Goal: Contribute content: Add original content to the website for others to see

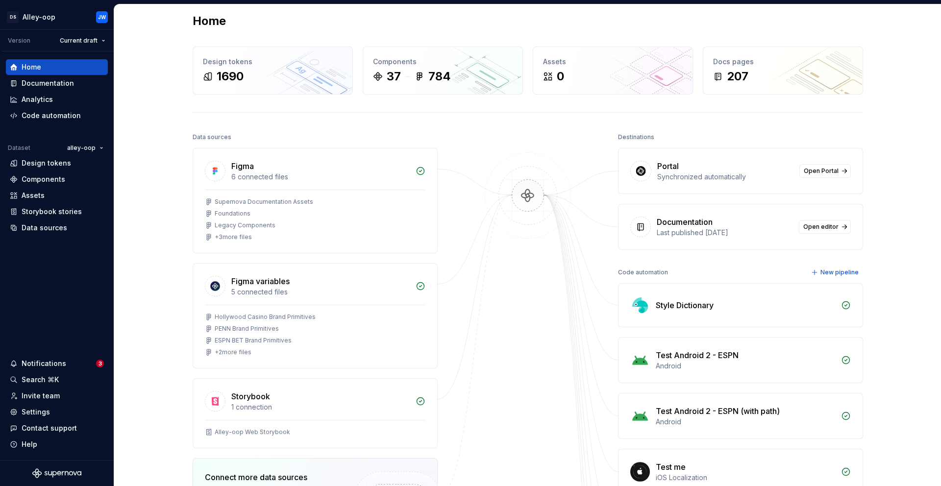
scroll to position [17, 0]
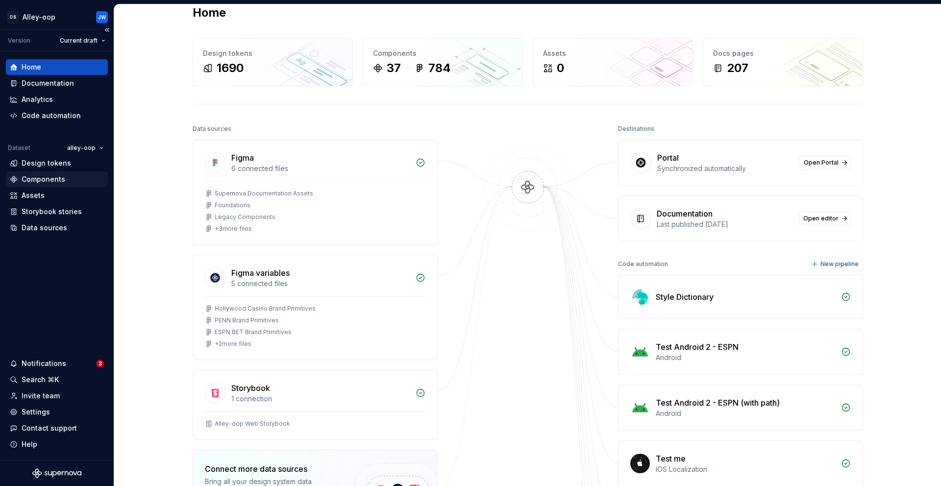
click at [69, 182] on div "Components" at bounding box center [57, 180] width 94 height 10
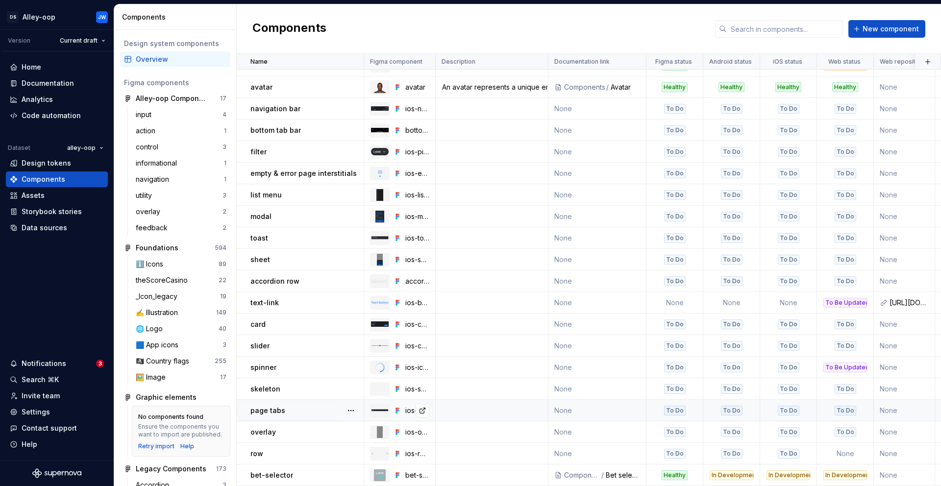
scroll to position [387, 0]
click at [353, 428] on button "button" at bounding box center [351, 433] width 14 height 14
click at [400, 449] on div "Open component detail" at bounding box center [402, 446] width 81 height 10
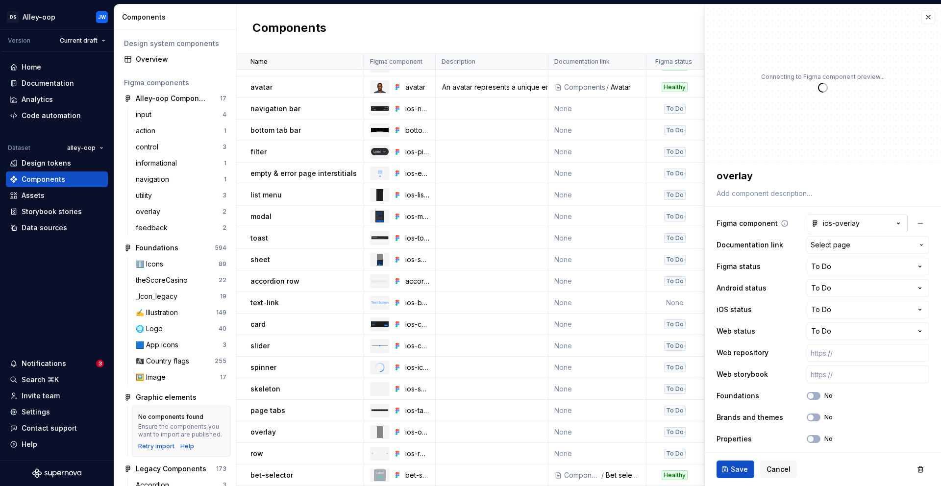
click at [854, 229] on button "ios-overlay" at bounding box center [857, 224] width 101 height 18
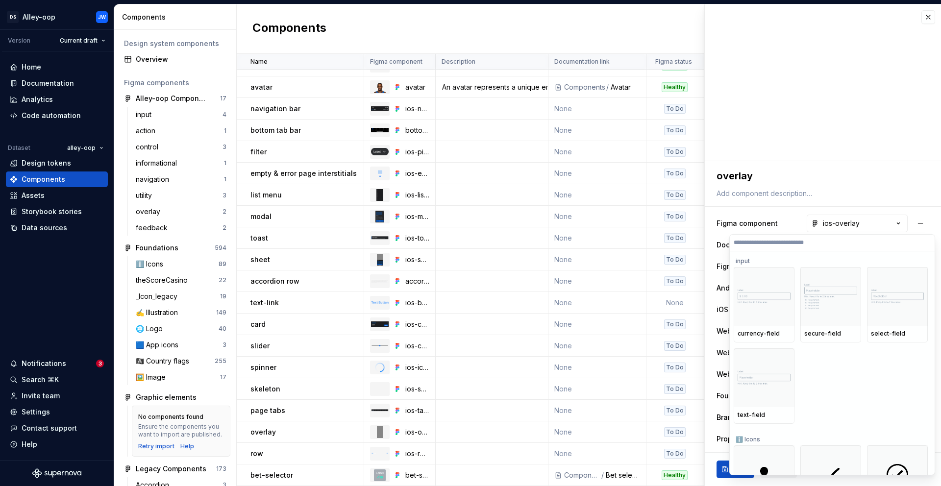
type textarea "*"
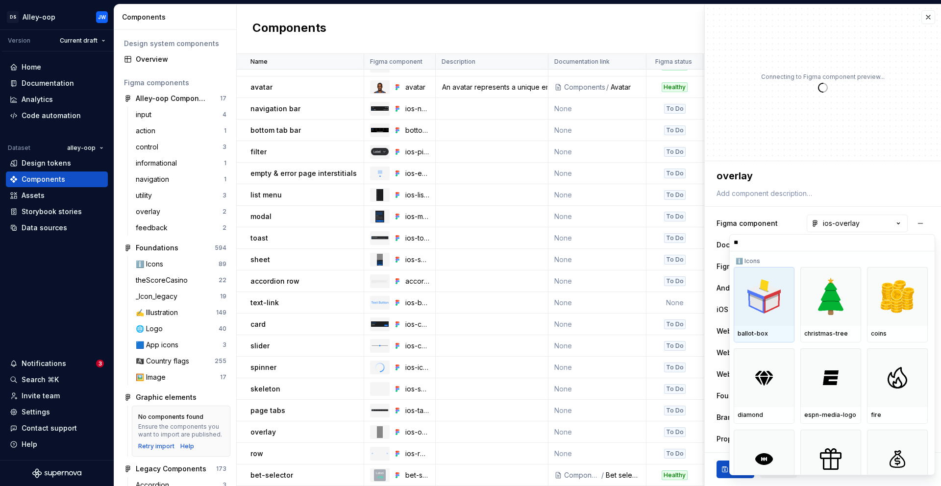
type input "***"
type textarea "*"
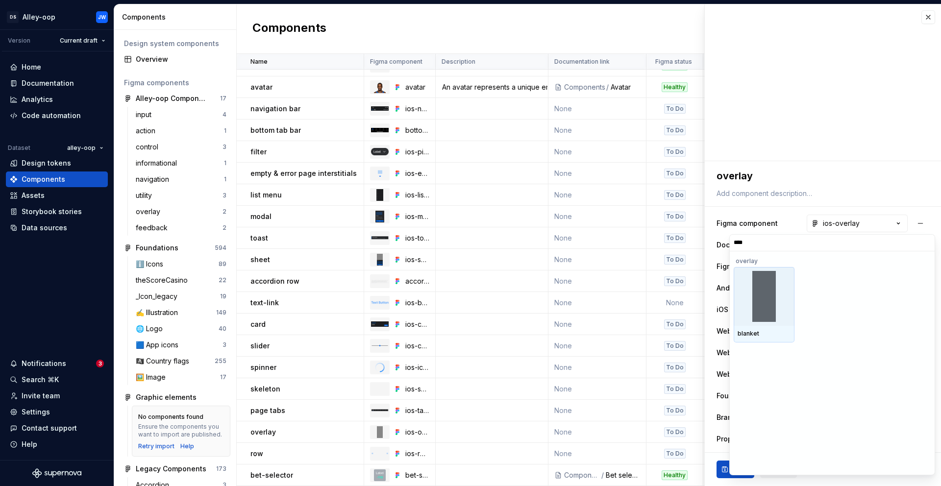
type input "*****"
click at [749, 285] on div at bounding box center [764, 296] width 61 height 59
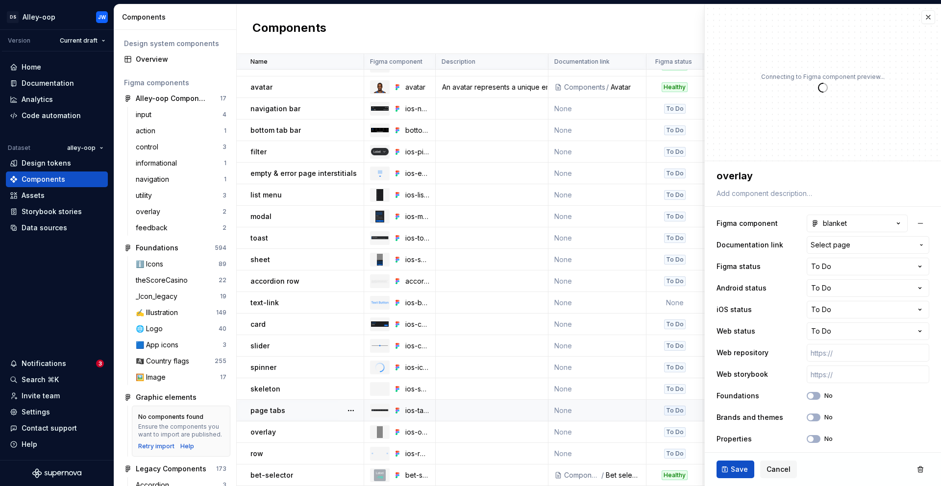
type textarea "*"
click at [778, 177] on textarea "overlay" at bounding box center [821, 176] width 213 height 18
type textarea "b"
type textarea "*"
type textarea "bl"
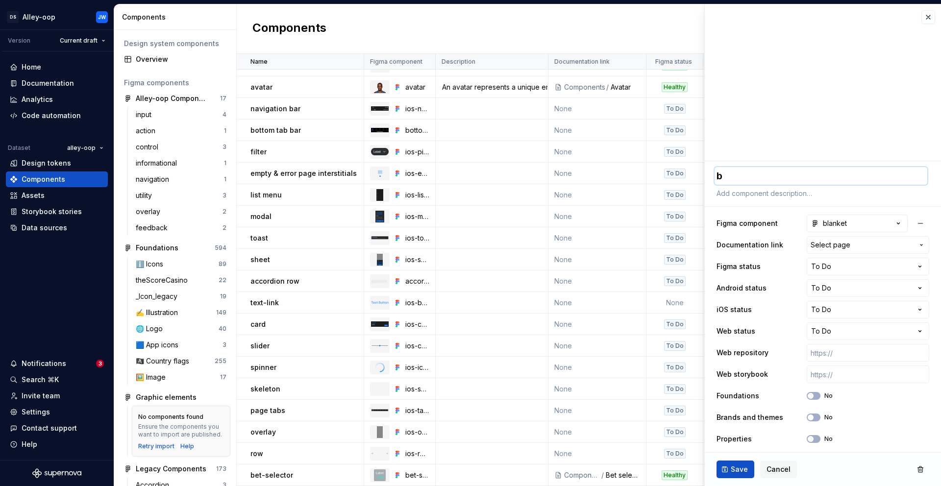
type textarea "*"
type textarea "bla"
type textarea "*"
type textarea "[PERSON_NAME]"
type textarea "*"
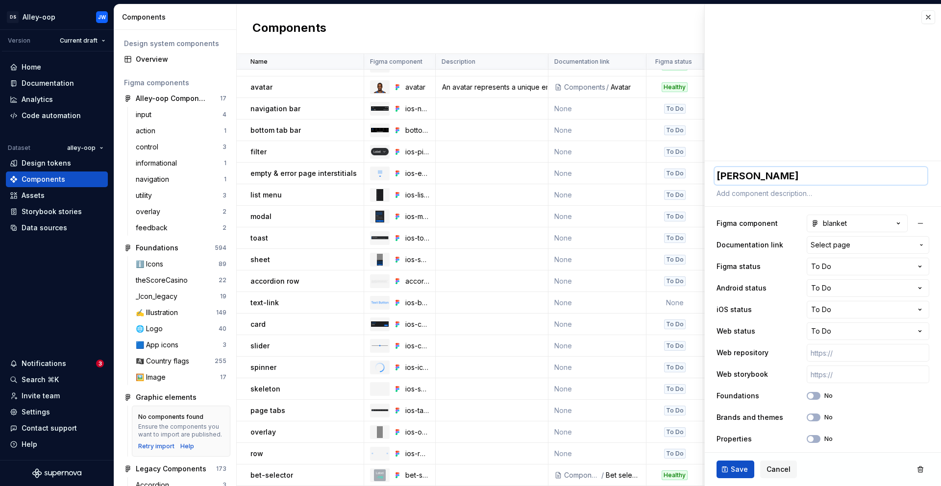
type textarea "blank"
type textarea "*"
type textarea "[PERSON_NAME]"
type textarea "*"
type textarea "blanket"
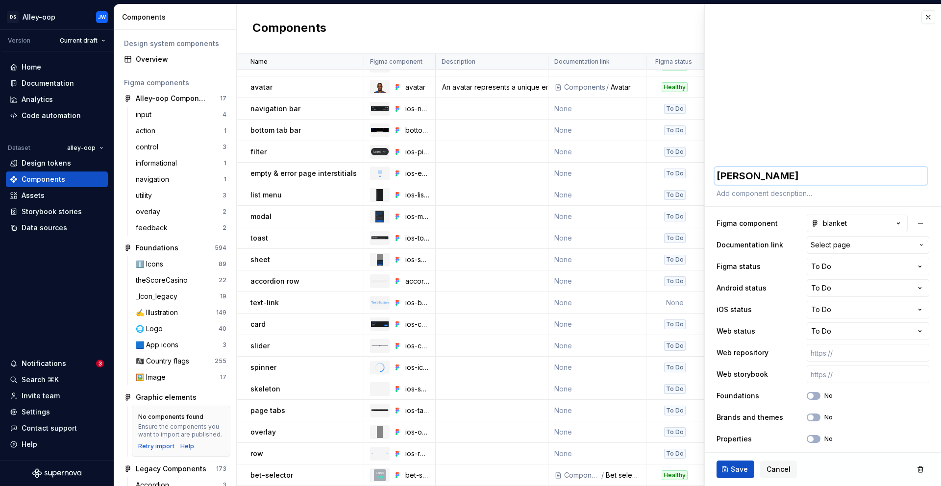
type textarea "*"
type textarea "blanket"
click at [863, 239] on button "Select page" at bounding box center [868, 245] width 123 height 18
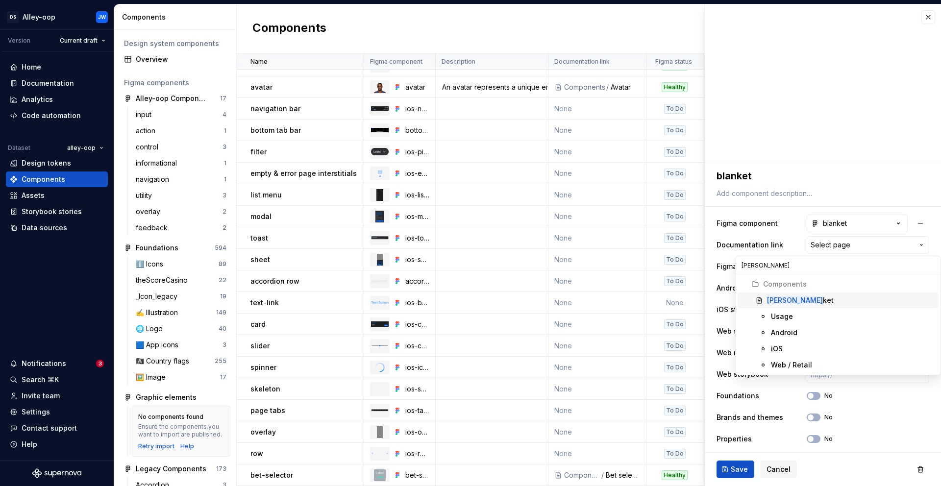
type input "[PERSON_NAME]"
click at [787, 305] on div "[PERSON_NAME]" at bounding box center [800, 301] width 67 height 10
type textarea "*"
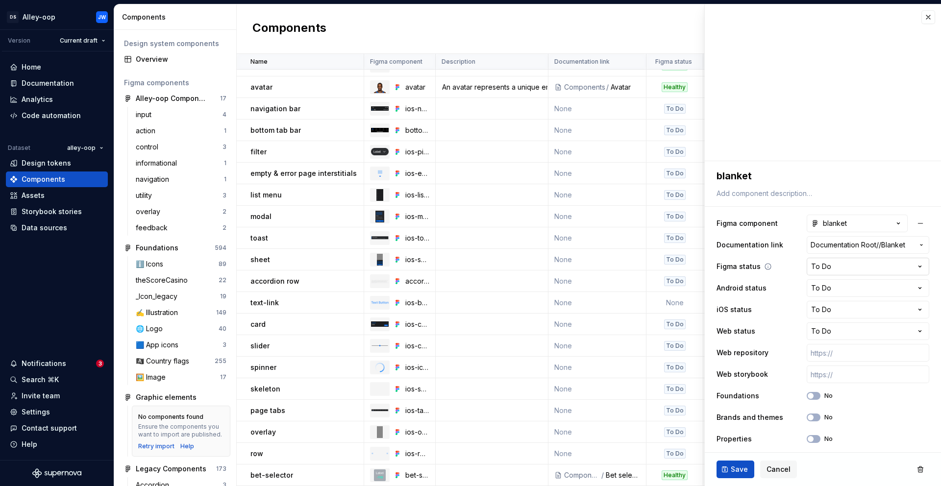
click at [855, 263] on html "[PERSON_NAME]-oop JW Version Current draft Home Documentation Analytics Code au…" at bounding box center [470, 243] width 941 height 486
select select "**********"
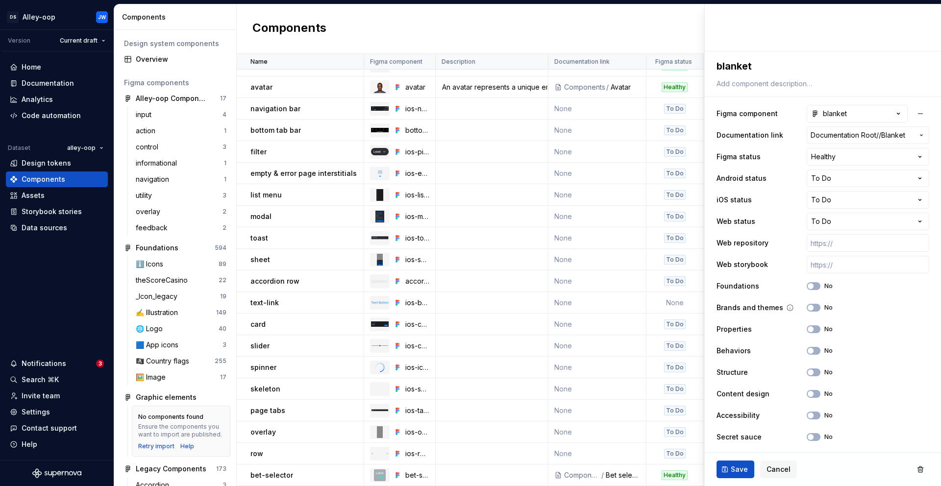
scroll to position [110, 0]
click at [808, 282] on button "No" at bounding box center [814, 286] width 14 height 8
click at [808, 306] on span "button" at bounding box center [811, 308] width 6 height 6
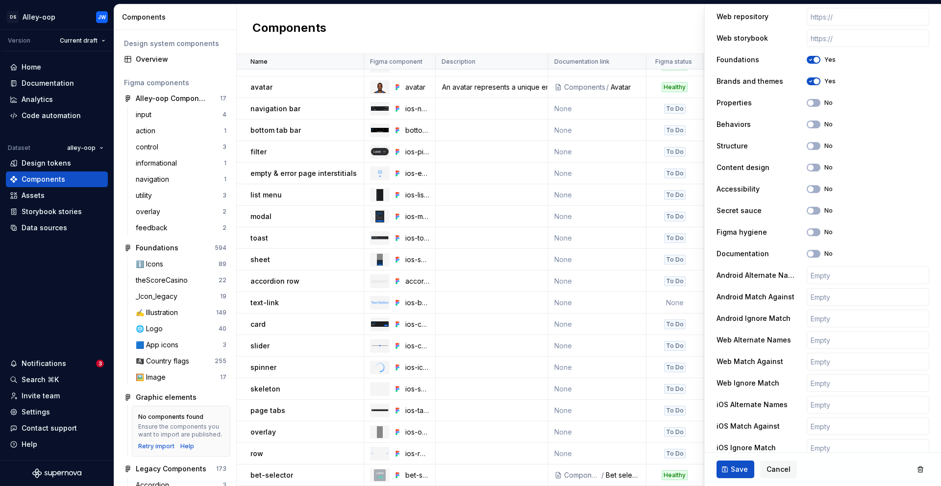
scroll to position [335, 0]
click at [739, 467] on span "Save" at bounding box center [739, 470] width 17 height 10
type textarea "*"
type textarea "blanket"
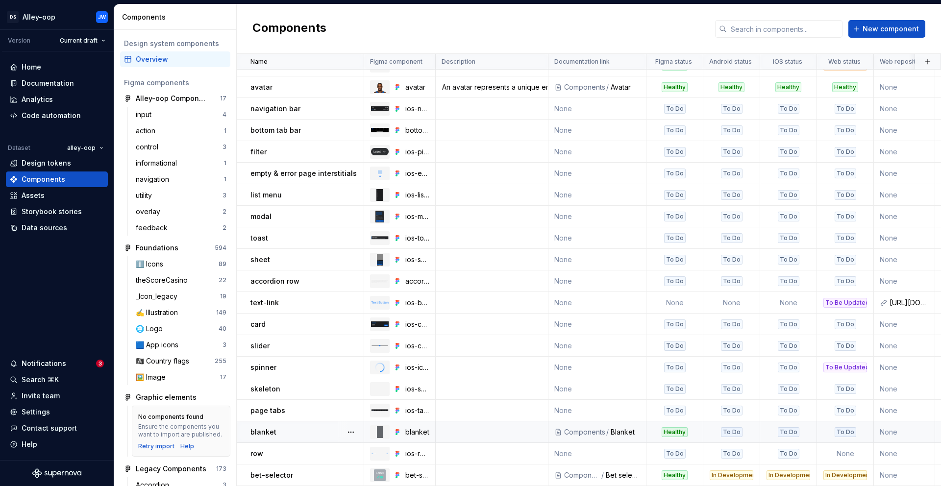
click at [473, 424] on td at bounding box center [492, 433] width 113 height 22
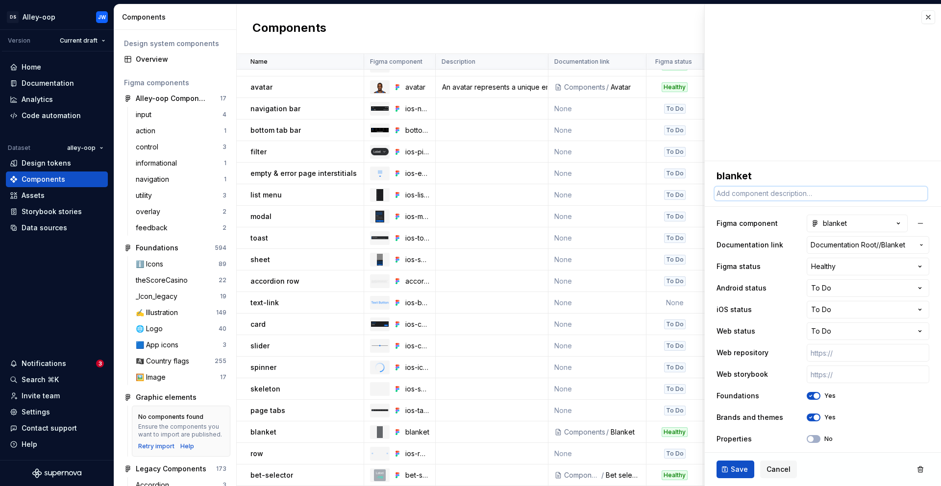
click at [782, 194] on textarea at bounding box center [821, 194] width 213 height 14
paste textarea "A blanket is a temporary, semi-transparent layer that covers the underlying con…"
type textarea "*"
type textarea "A blanket is a temporary, semi-transparent layer that covers the underlying con…"
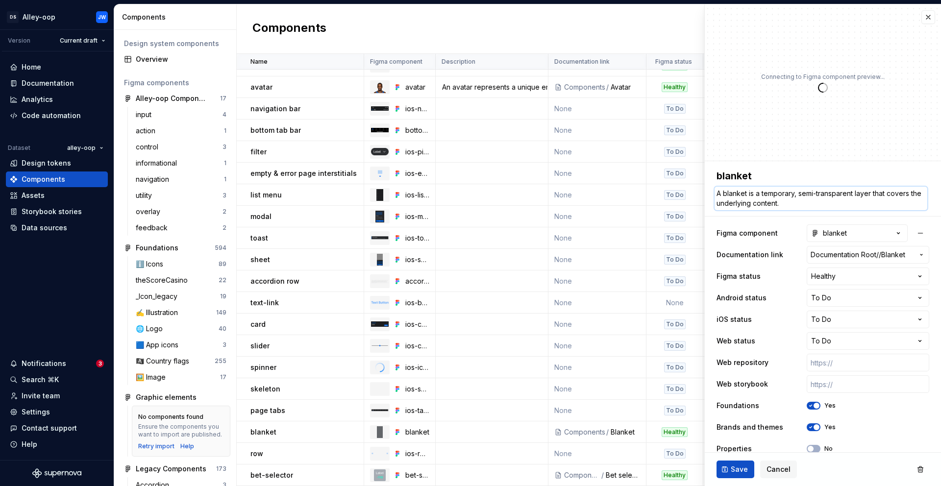
type textarea "*"
type textarea "A blanket is a temporary, semi-transparent layer that covers the underlying con…"
click at [742, 466] on span "Save" at bounding box center [739, 470] width 17 height 10
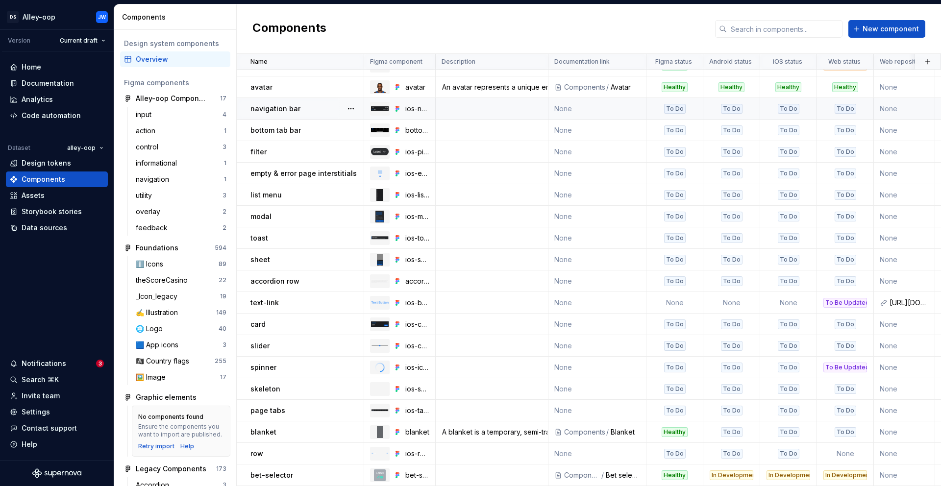
scroll to position [387, 0]
click at [74, 213] on div "Storybook stories" at bounding box center [52, 212] width 60 height 10
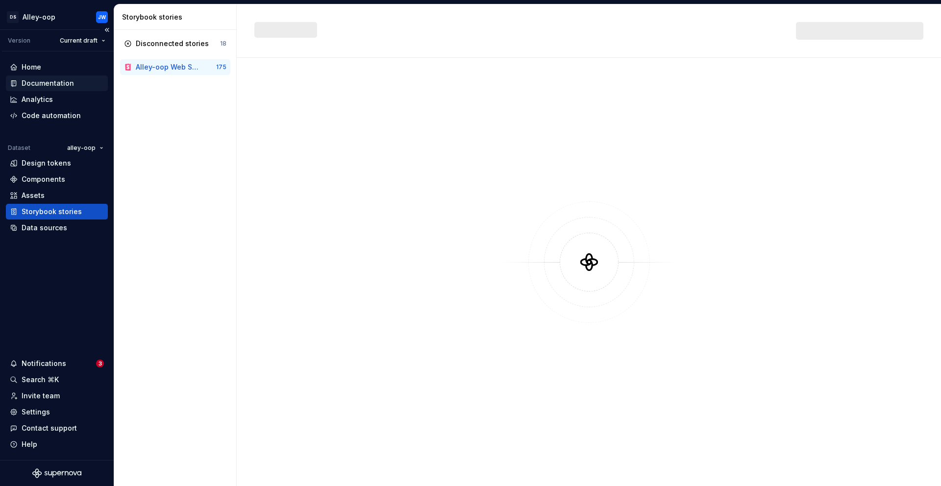
click at [53, 86] on div "Documentation" at bounding box center [48, 83] width 52 height 10
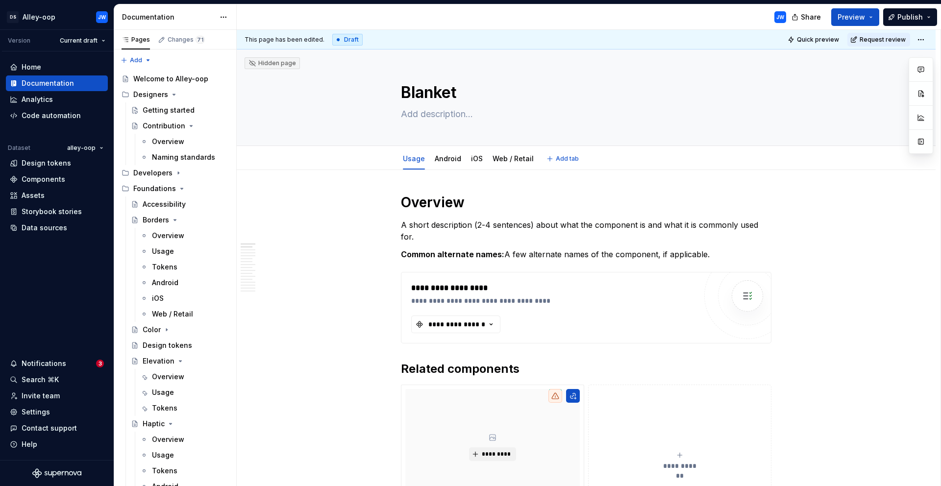
type textarea "*"
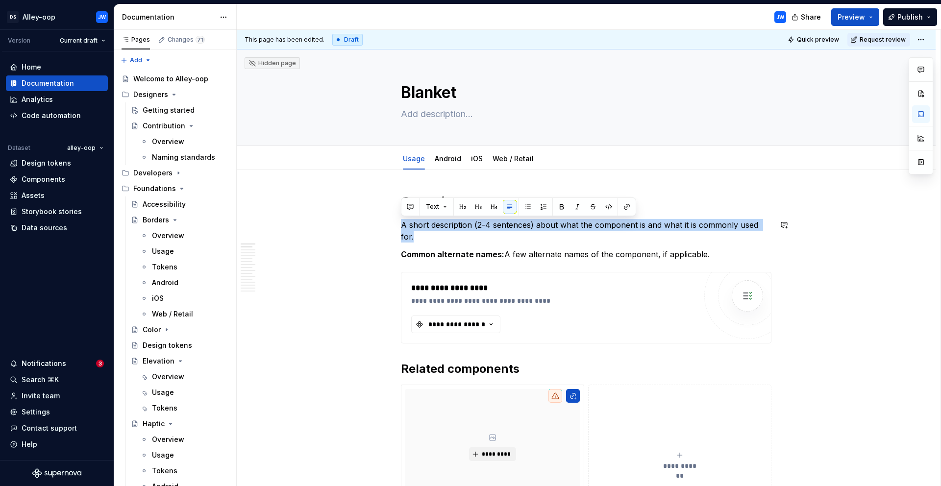
drag, startPoint x: 403, startPoint y: 224, endPoint x: 765, endPoint y: 232, distance: 362.9
paste div
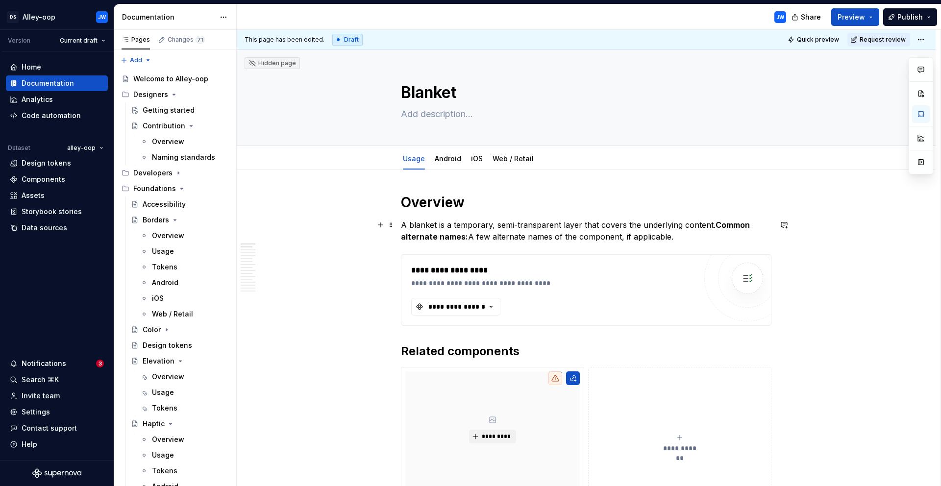
click at [712, 222] on strong "Common alternate names:" at bounding box center [576, 231] width 351 height 22
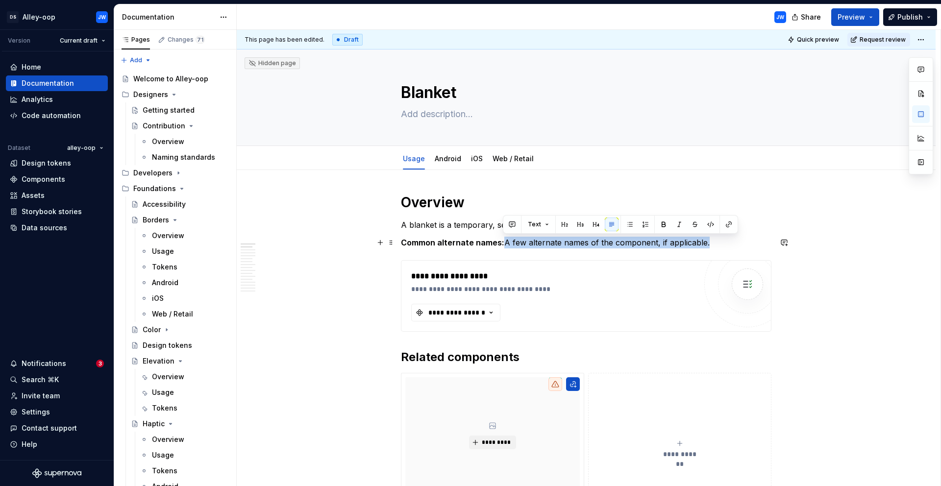
drag, startPoint x: 504, startPoint y: 242, endPoint x: 712, endPoint y: 243, distance: 207.9
click at [712, 243] on p "Common alternate names: A few alternate names of the component, if applicable." at bounding box center [586, 243] width 371 height 12
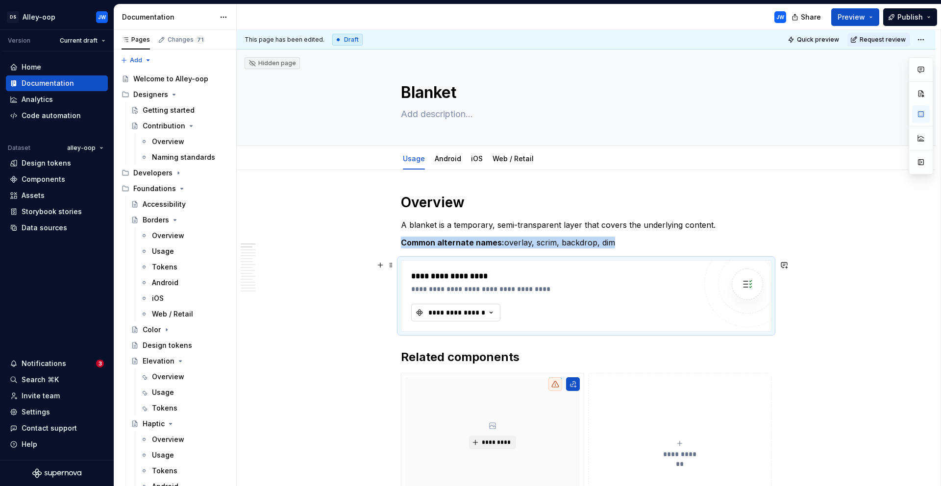
click at [470, 305] on button "**********" at bounding box center [455, 313] width 89 height 18
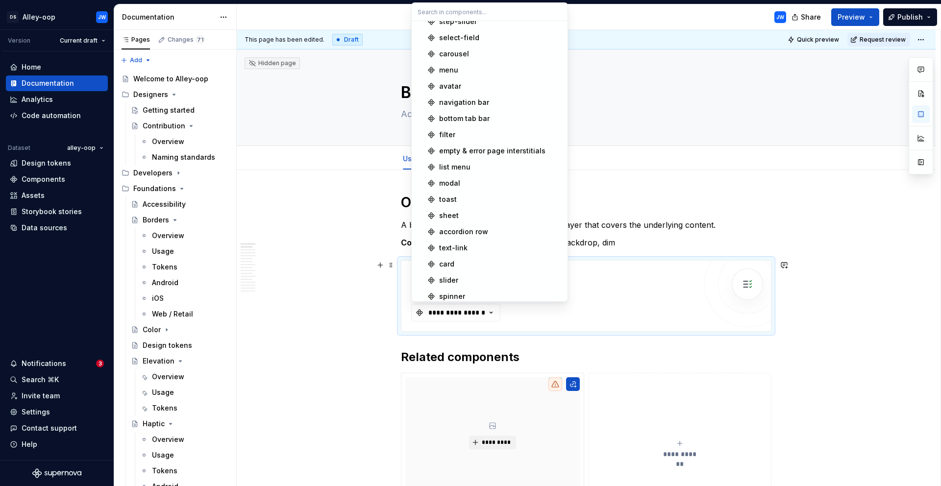
scroll to position [335, 0]
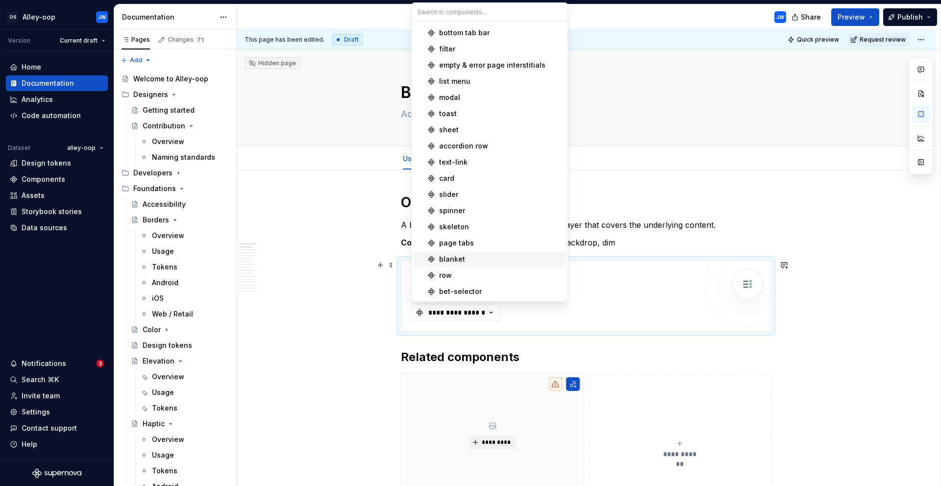
click at [469, 260] on div "blanket" at bounding box center [500, 259] width 123 height 10
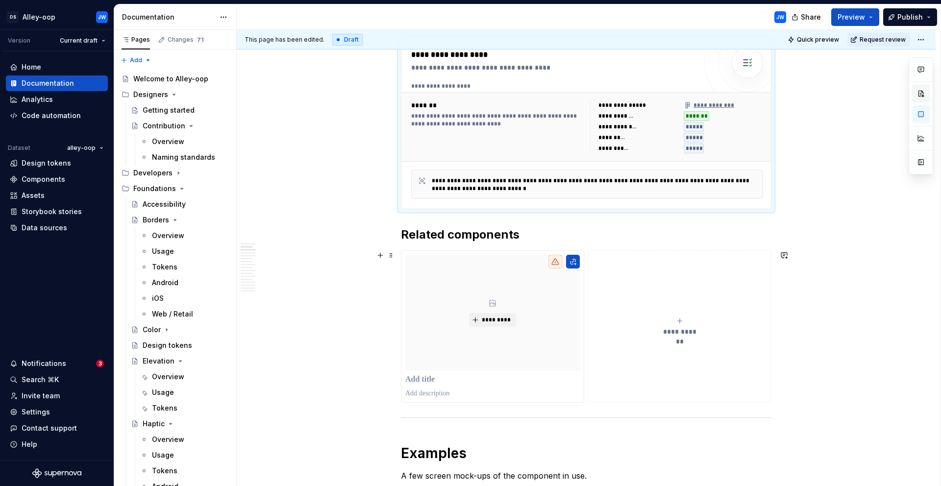
scroll to position [223, 0]
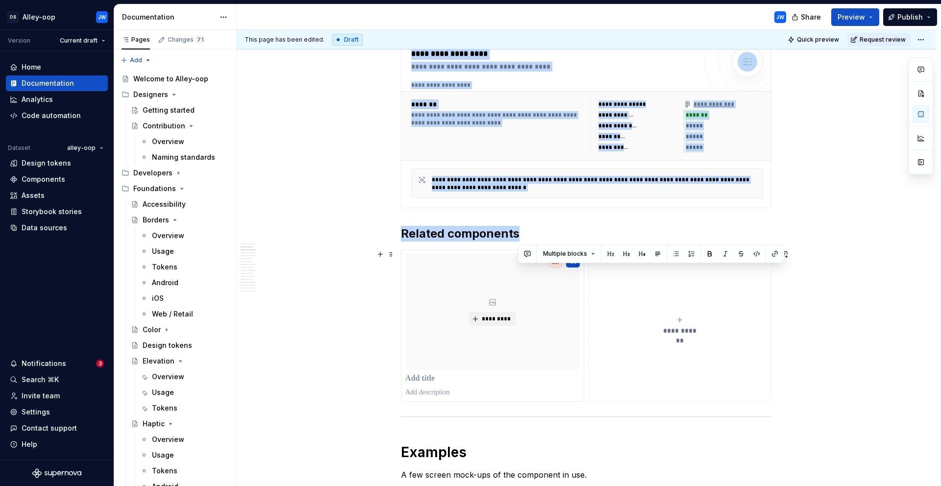
drag, startPoint x: 403, startPoint y: 233, endPoint x: 607, endPoint y: 311, distance: 218.7
click at [689, 342] on button "**********" at bounding box center [679, 326] width 183 height 153
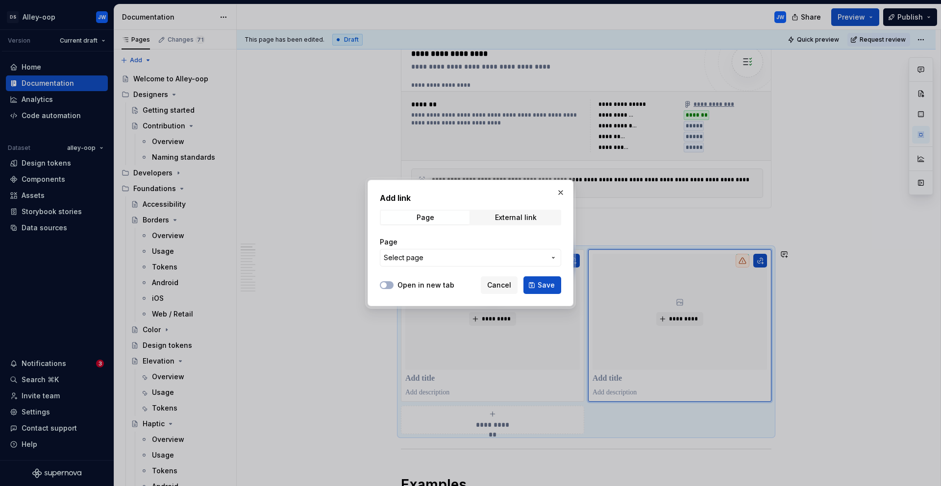
click at [559, 192] on button "button" at bounding box center [561, 193] width 14 height 14
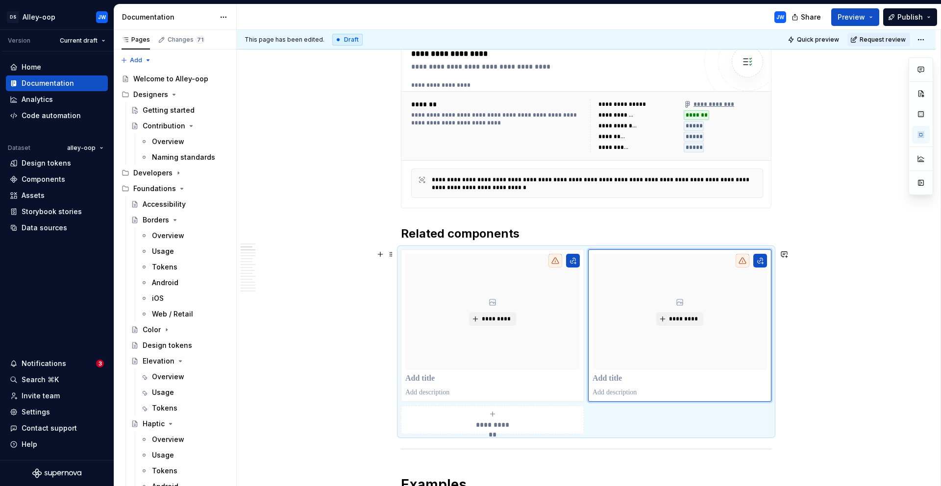
click at [655, 425] on div "**********" at bounding box center [586, 342] width 371 height 185
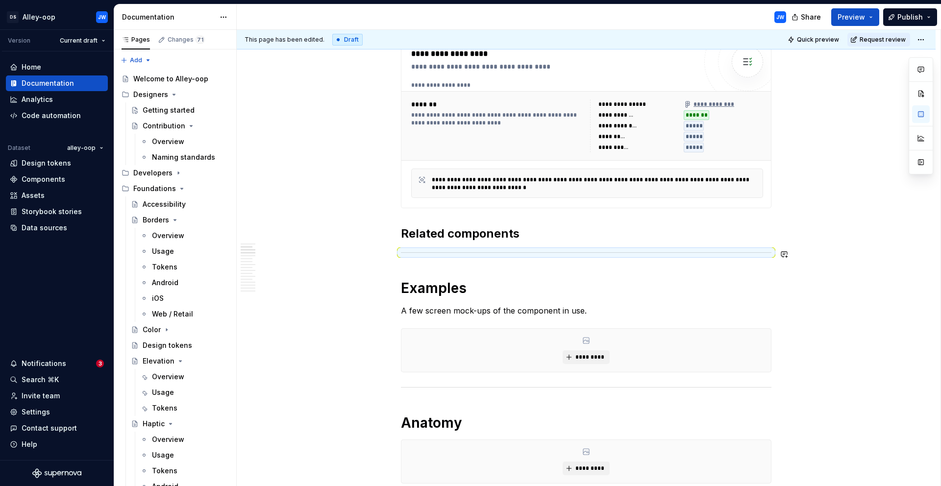
click at [419, 239] on h2 "Related components" at bounding box center [586, 234] width 371 height 16
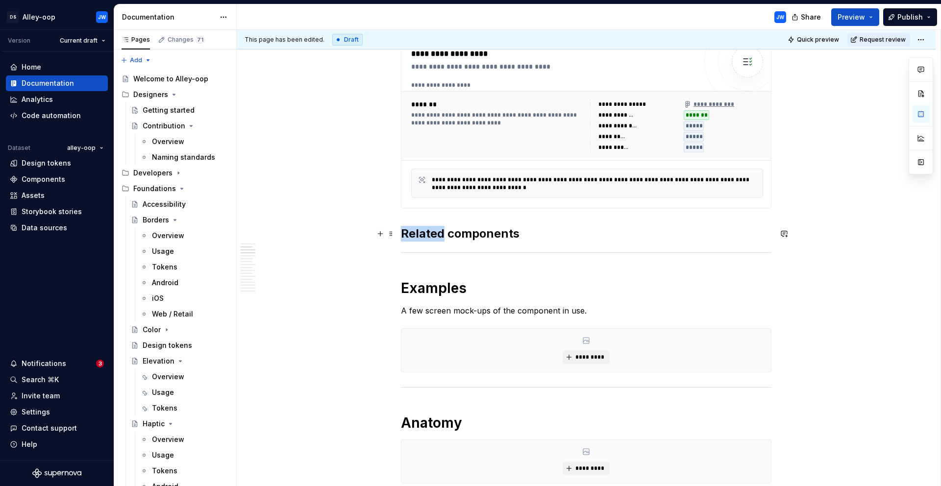
click at [419, 239] on h2 "Related components" at bounding box center [586, 234] width 371 height 16
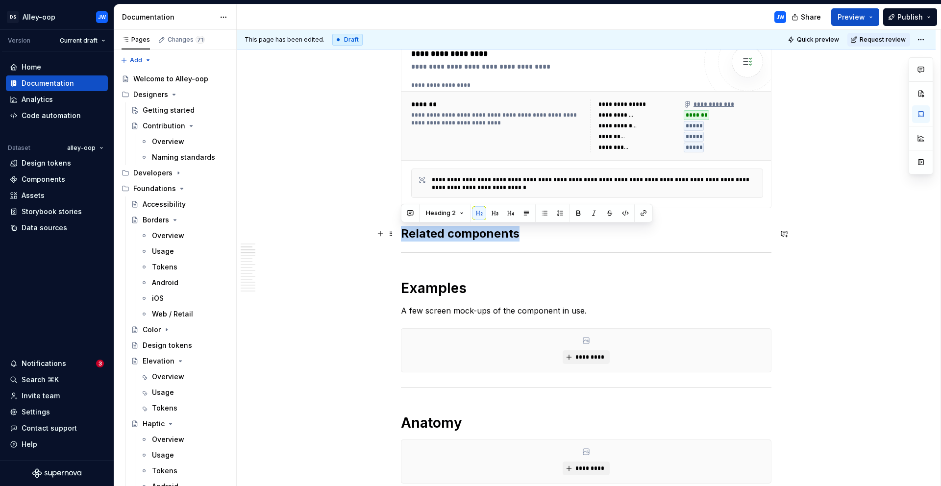
click at [419, 239] on h2 "Related components" at bounding box center [586, 234] width 371 height 16
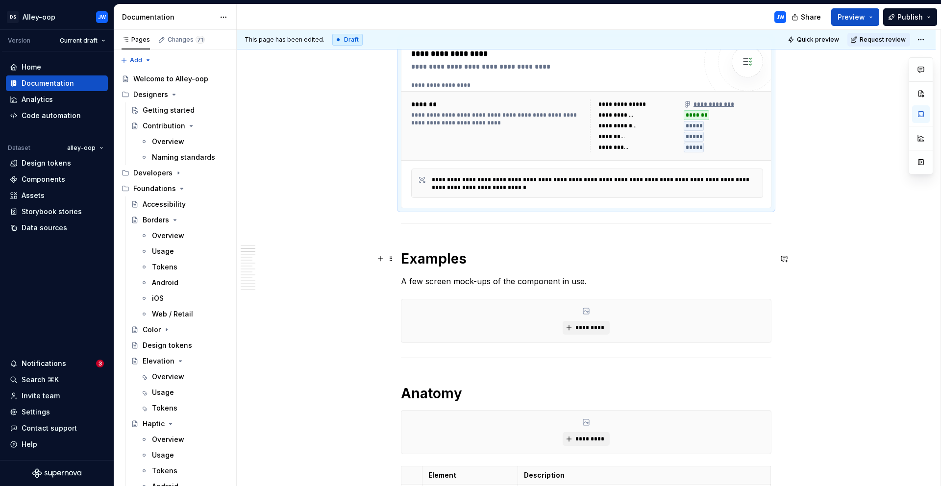
click at [632, 265] on h1 "Examples" at bounding box center [586, 259] width 371 height 18
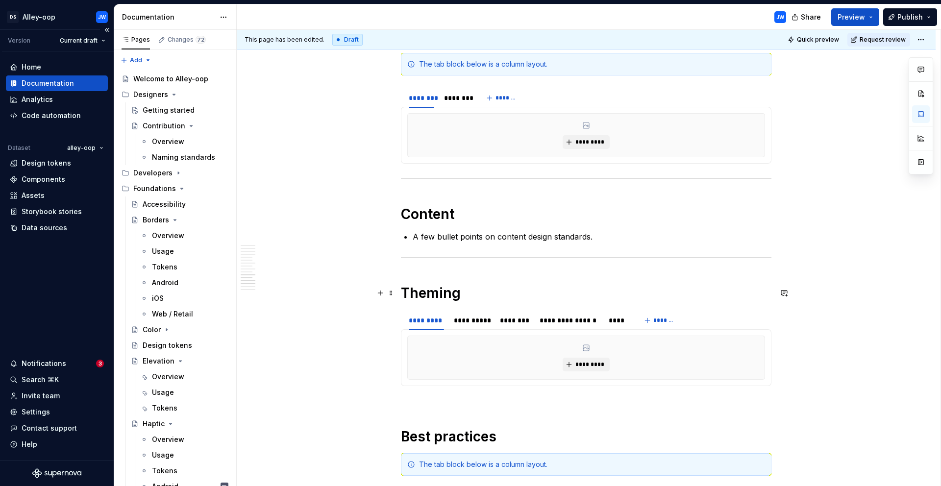
scroll to position [1475, 0]
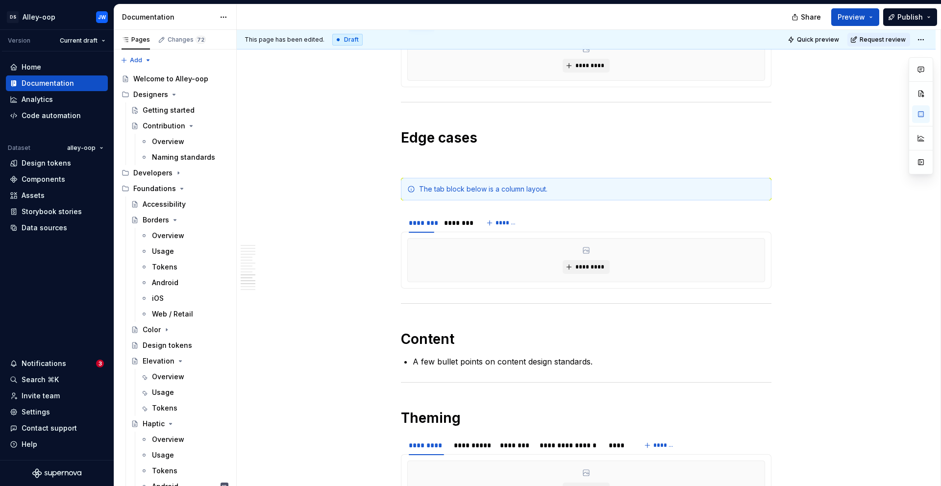
type textarea "*"
